Goal: Task Accomplishment & Management: Manage account settings

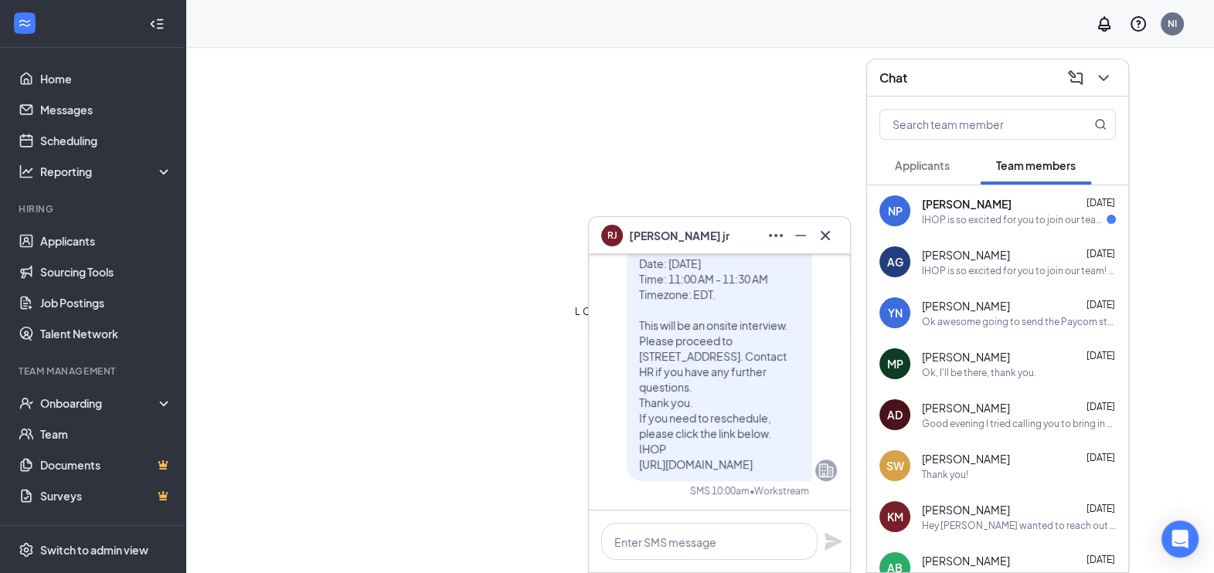
click at [716, 137] on div "LOADING" at bounding box center [607, 286] width 1214 height 573
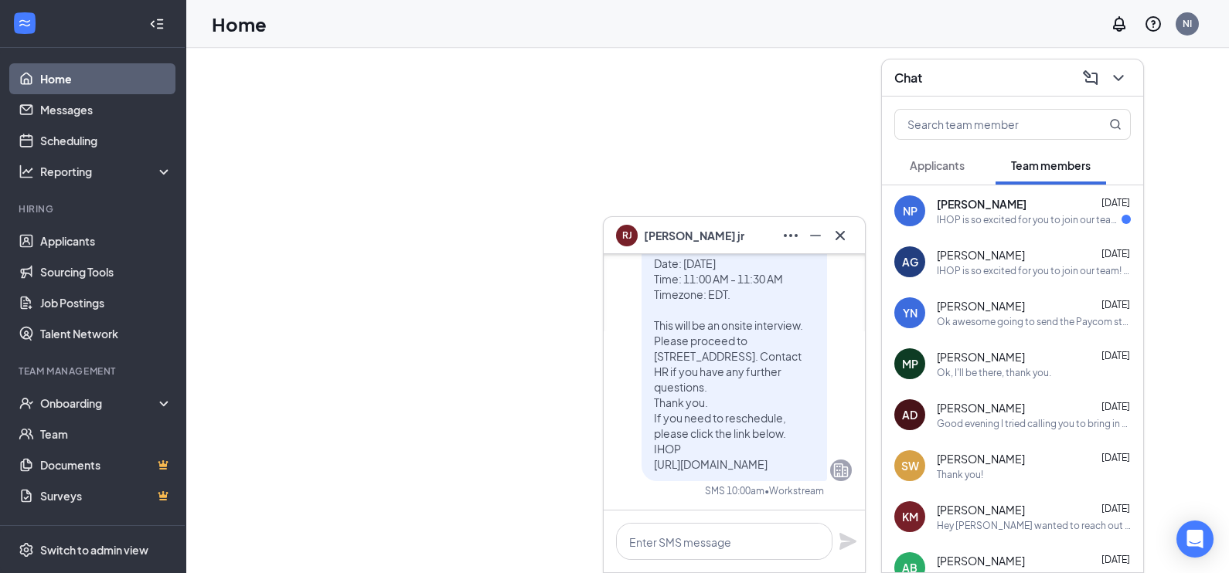
click at [1002, 225] on div "IHOP is so excited for you to join our team! Do you know anyone else who might …" at bounding box center [1029, 219] width 185 height 13
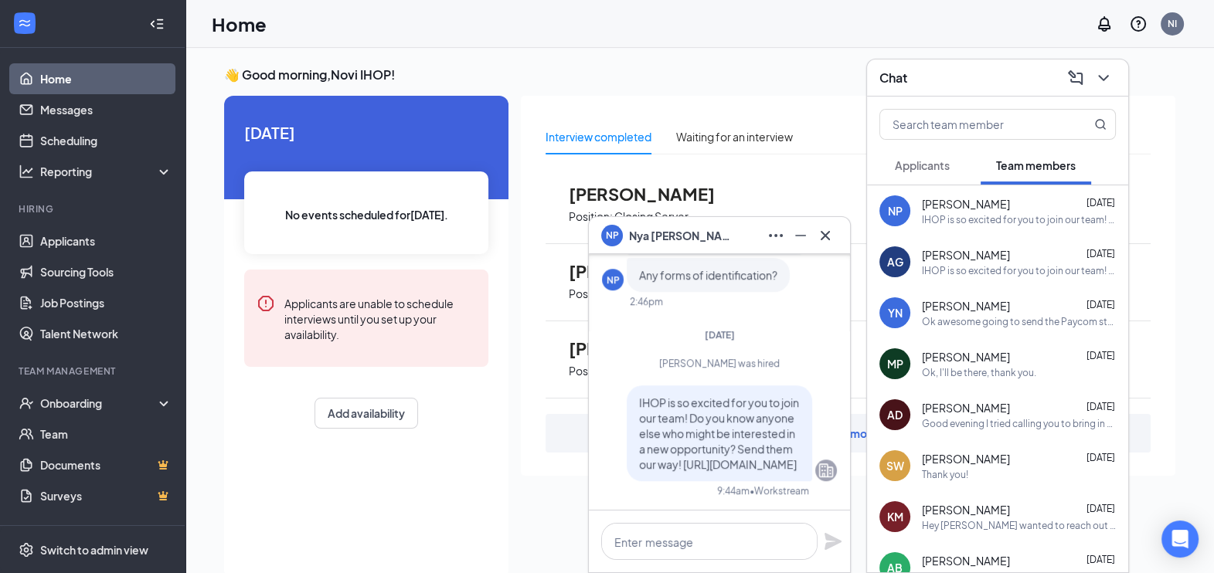
scroll to position [32, 0]
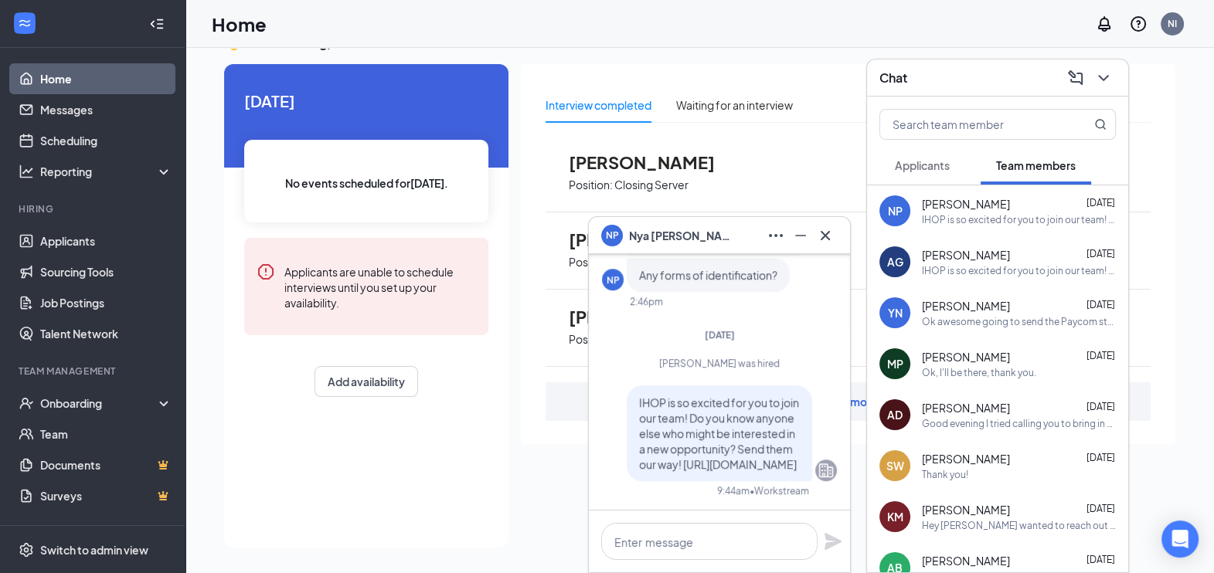
click at [943, 150] on button "Applicants" at bounding box center [922, 165] width 86 height 39
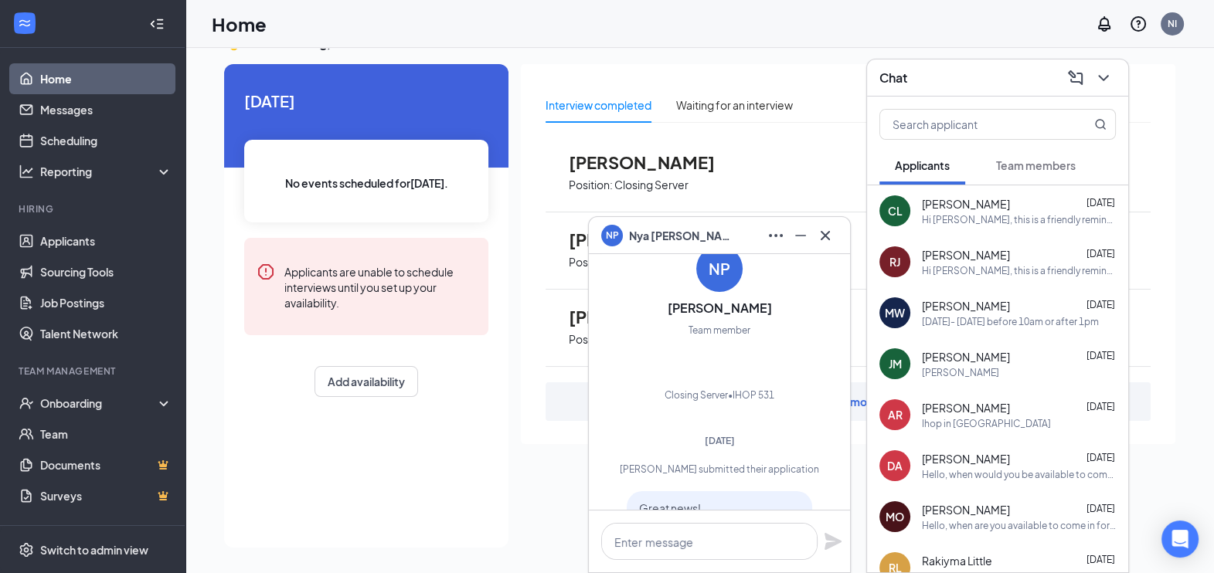
scroll to position [-1313, 0]
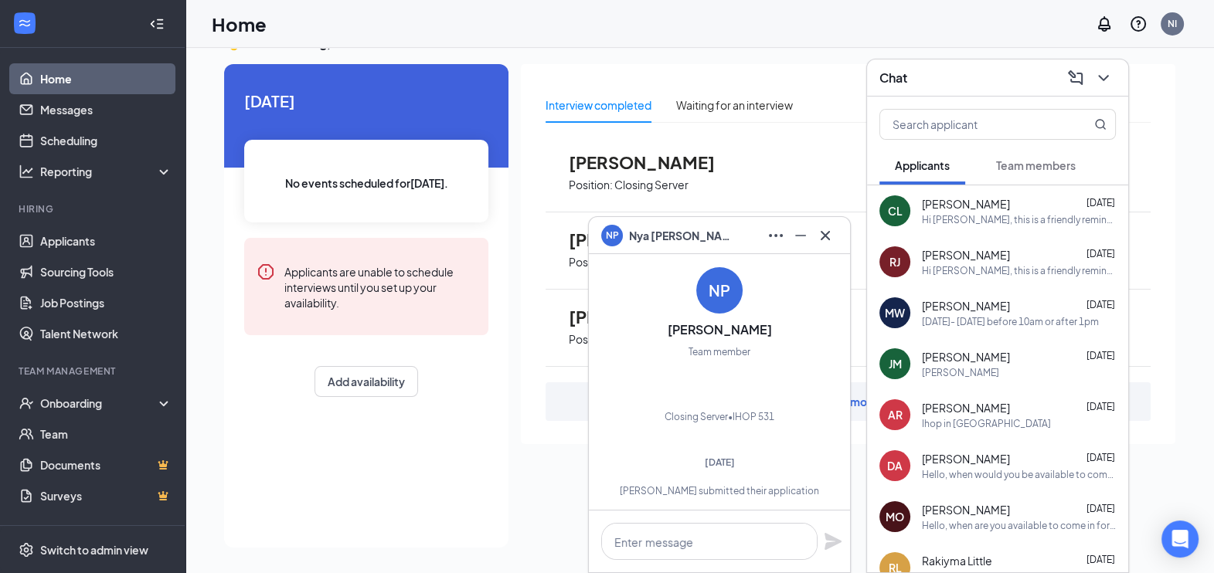
click at [719, 301] on div "NP" at bounding box center [719, 290] width 46 height 46
click at [822, 238] on icon "Cross" at bounding box center [825, 235] width 19 height 19
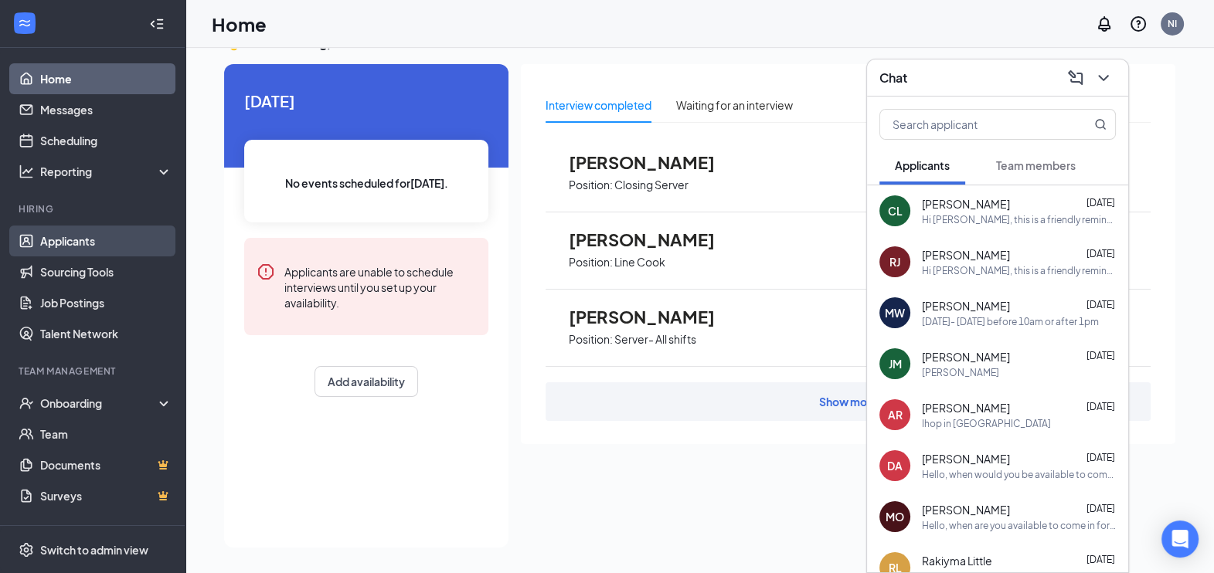
click at [117, 248] on link "Applicants" at bounding box center [106, 241] width 132 height 31
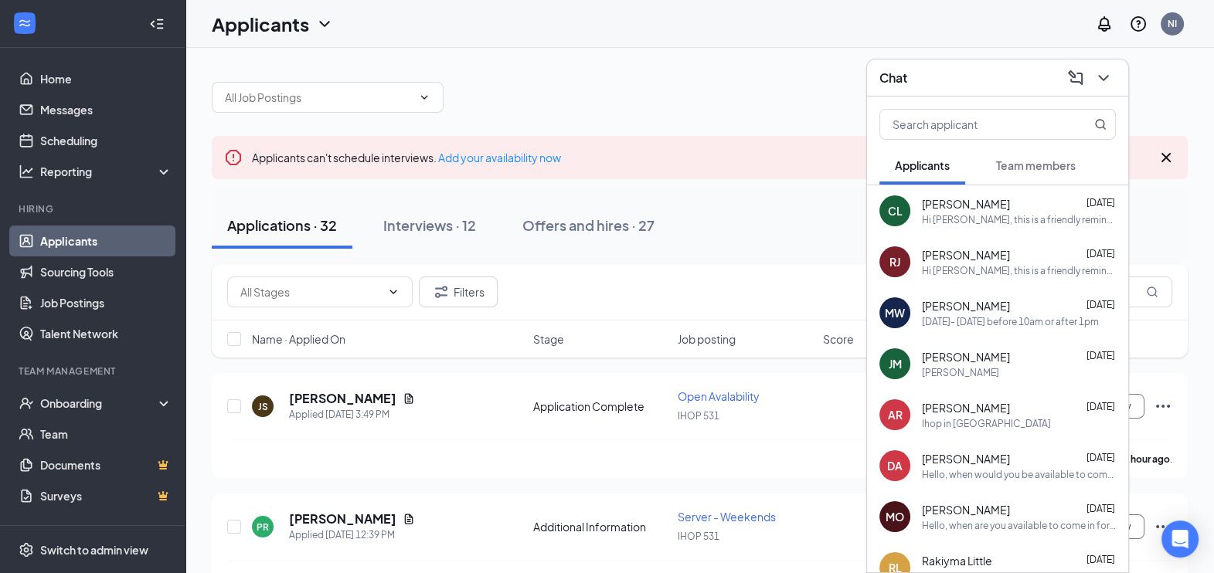
click at [692, 209] on div "Applications · 32 Interviews · 12 Offers and hires · 27" at bounding box center [700, 225] width 976 height 46
click at [1111, 79] on icon "ChevronDown" at bounding box center [1103, 78] width 19 height 19
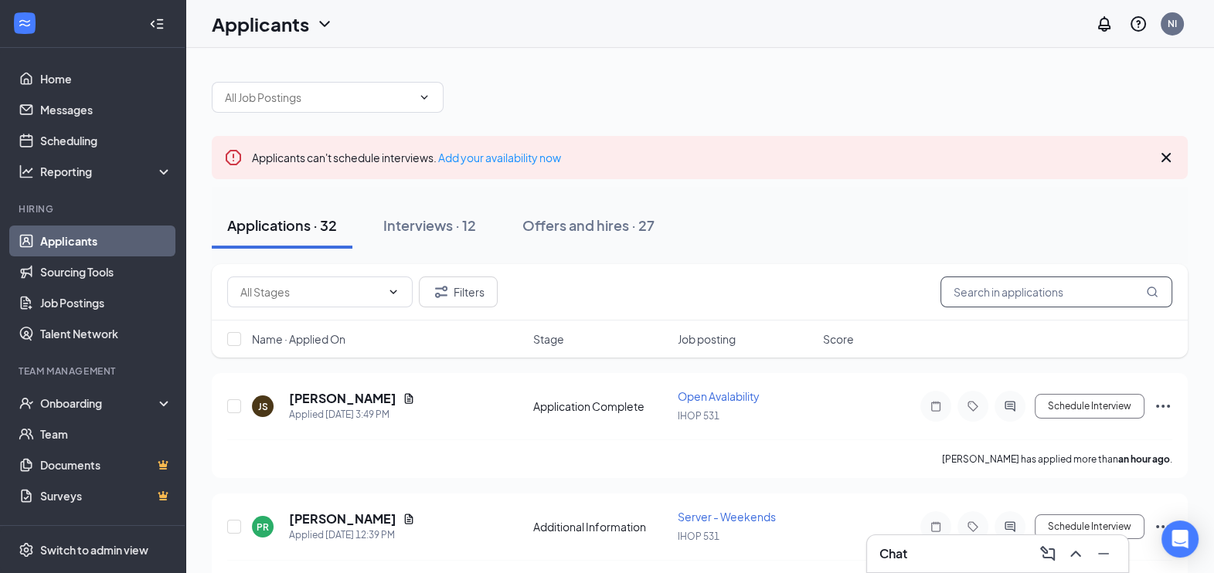
click at [1076, 294] on input "text" at bounding box center [1057, 292] width 232 height 31
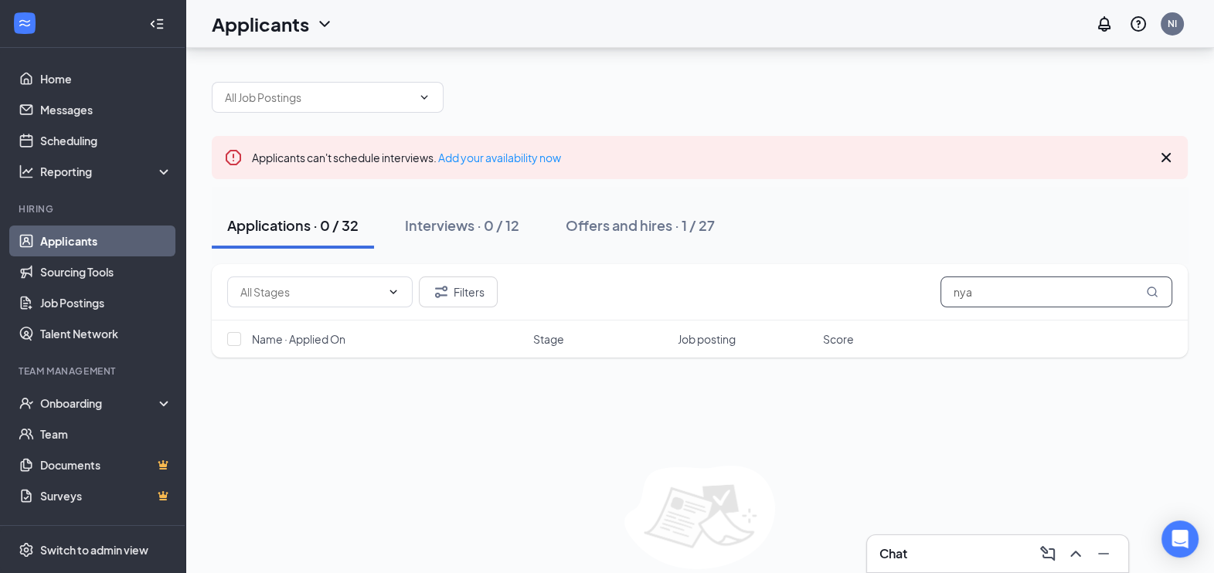
scroll to position [59, 0]
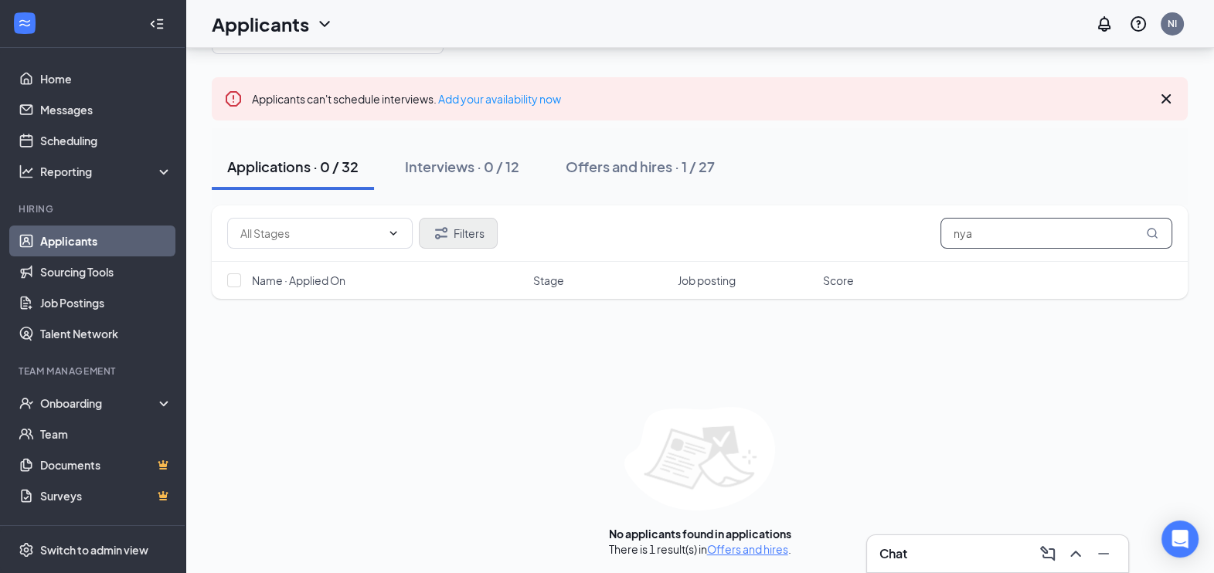
type input "nya"
click at [451, 244] on button "Filters" at bounding box center [458, 233] width 79 height 31
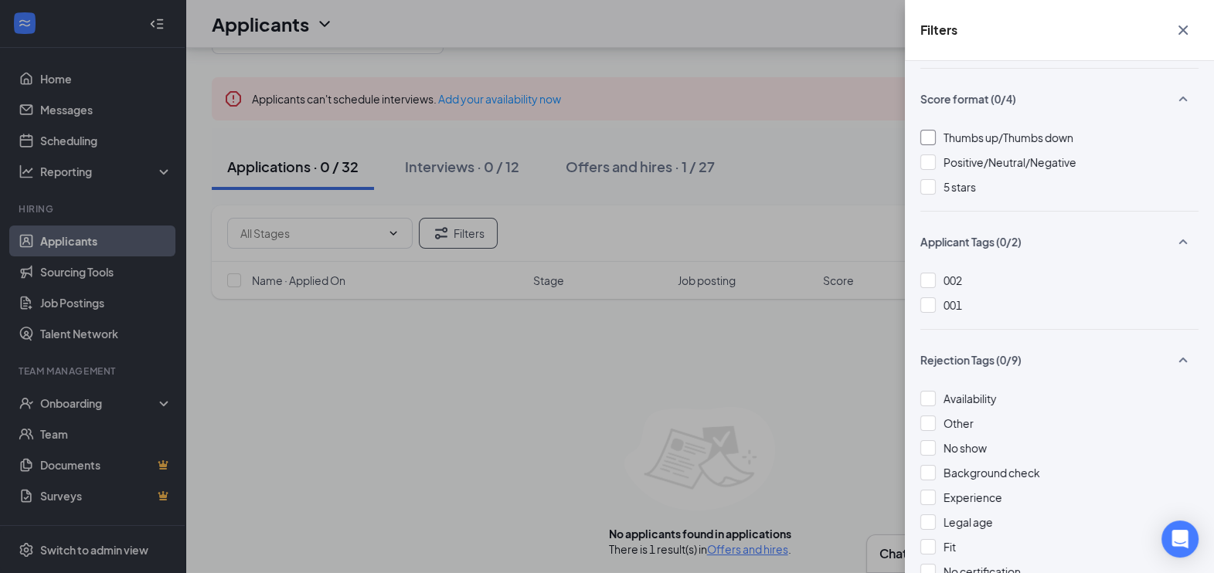
scroll to position [294, 0]
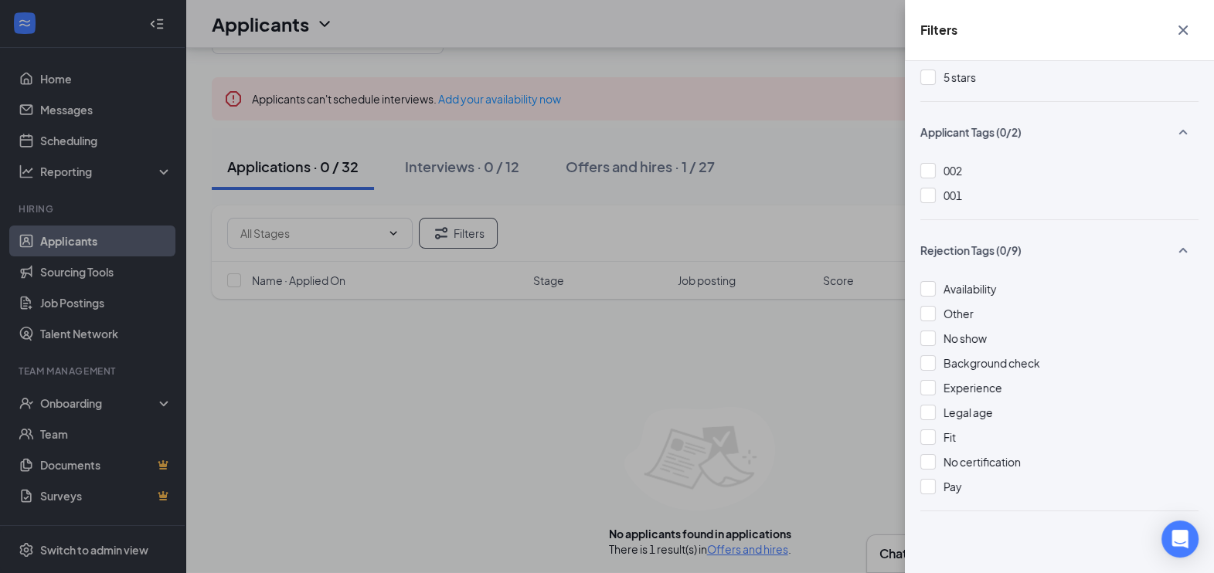
click at [464, 279] on div "Filters Applicant Status (0/5) Unread message Hasn't messaged back Stuck in sta…" at bounding box center [607, 286] width 1214 height 573
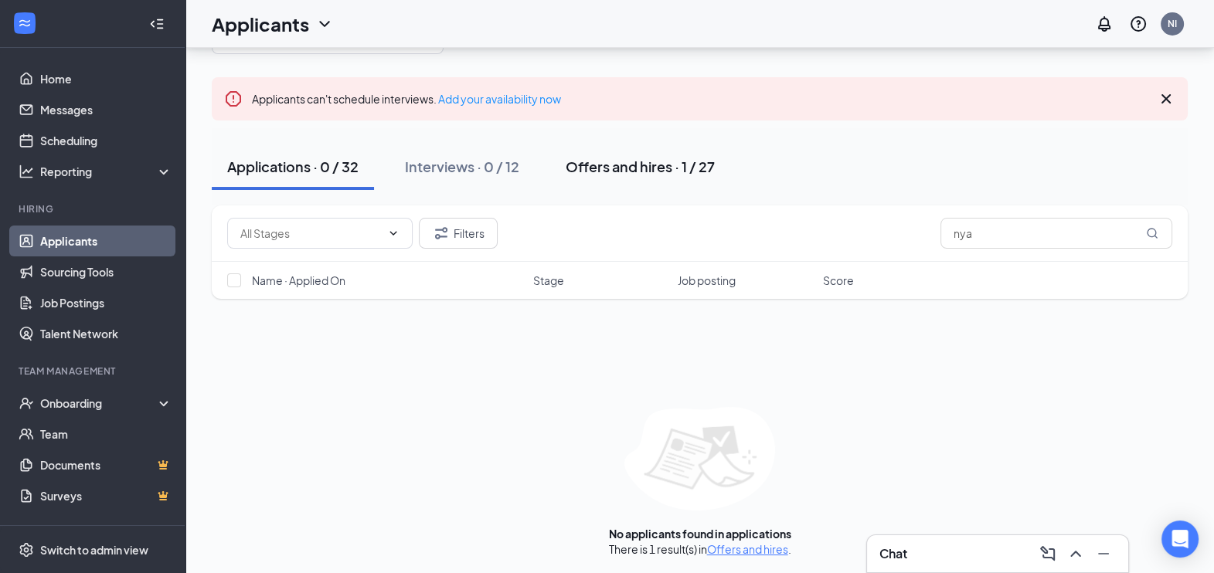
click at [630, 166] on div "Offers and hires · 1 / 27" at bounding box center [640, 166] width 149 height 19
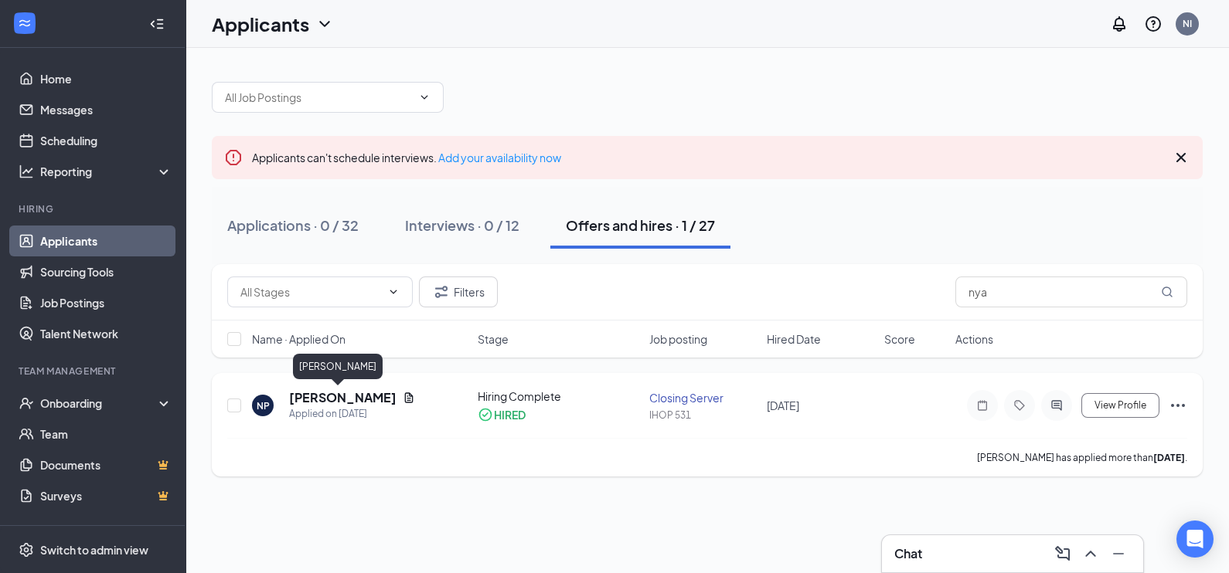
click at [332, 398] on h5 "[PERSON_NAME]" at bounding box center [342, 398] width 107 height 17
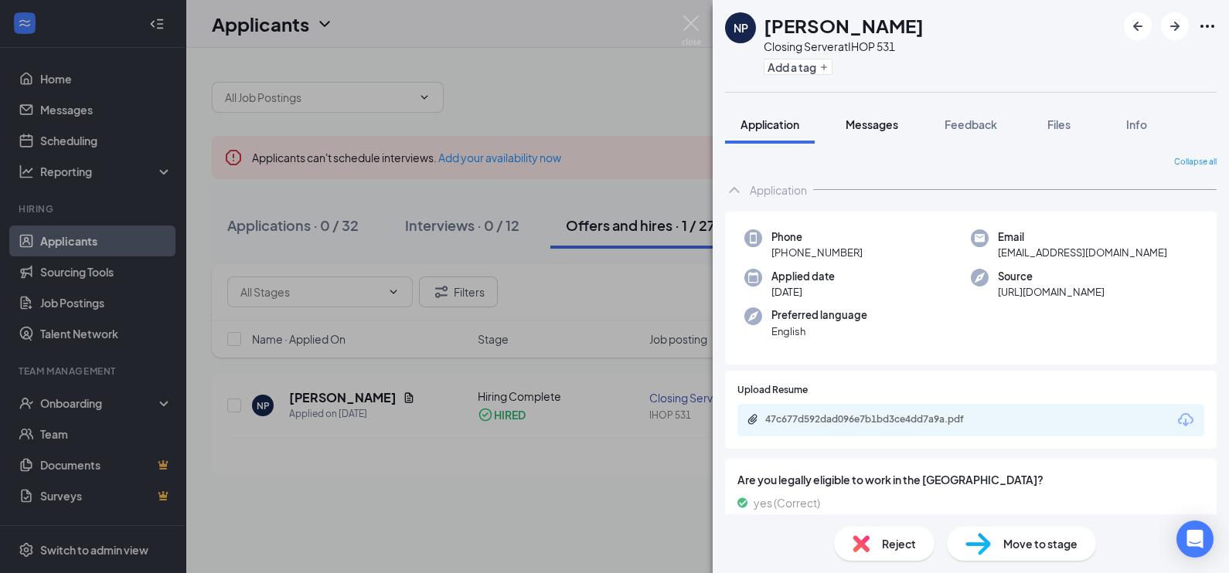
click at [888, 132] on button "Messages" at bounding box center [871, 124] width 83 height 39
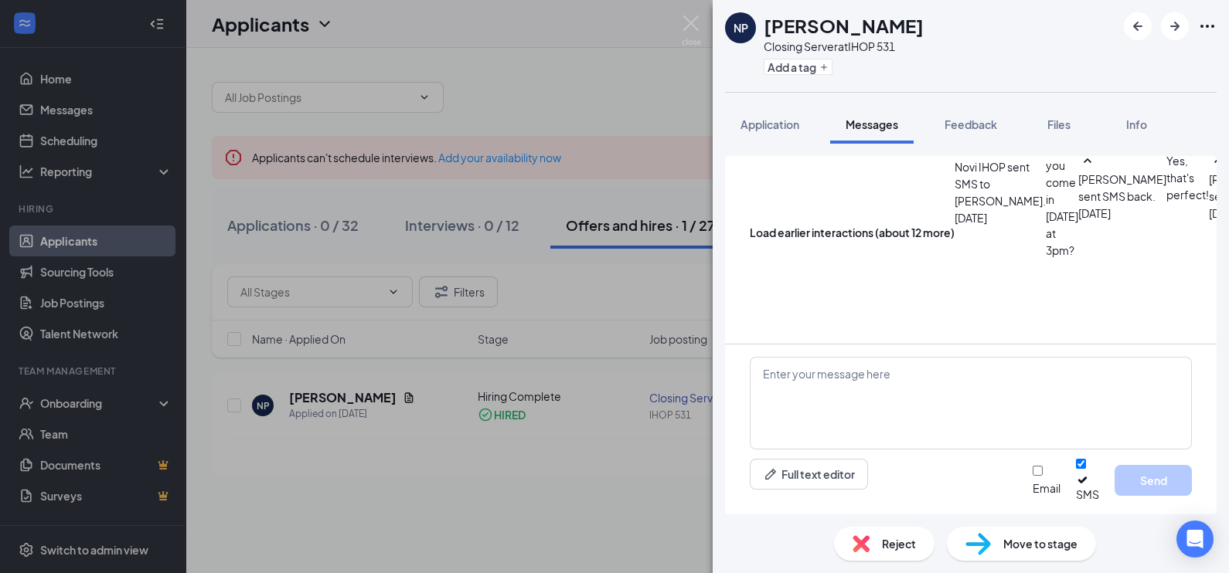
scroll to position [538, 0]
click at [771, 119] on span "Application" at bounding box center [769, 124] width 59 height 14
